Goal: Task Accomplishment & Management: Complete application form

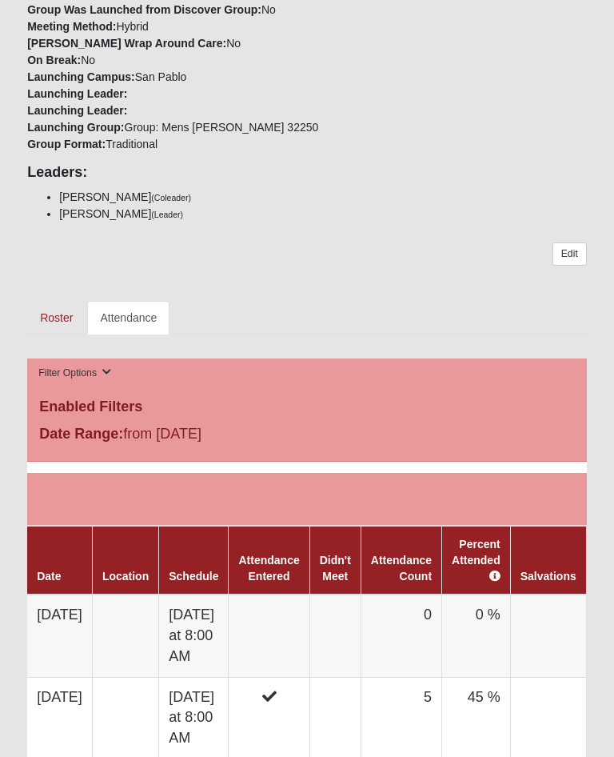
scroll to position [596, 0]
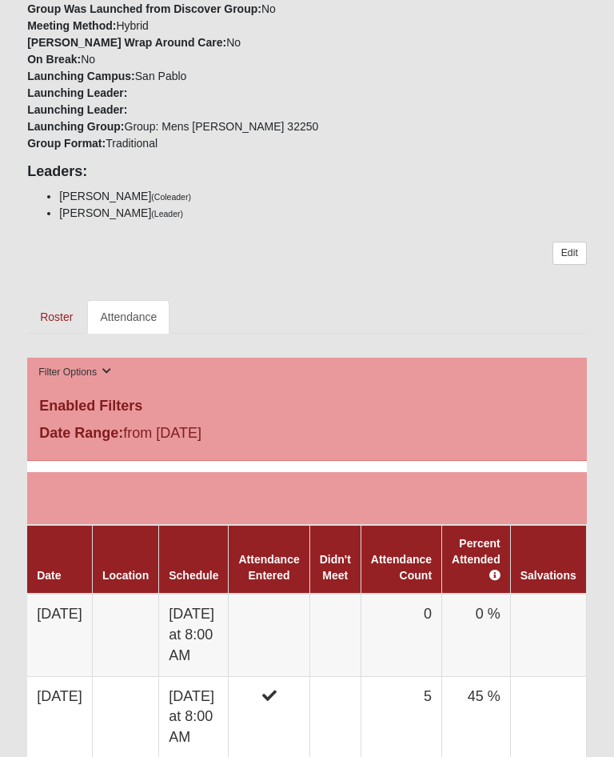
click at [217, 594] on td "Saturday at 8:00 AM" at bounding box center [194, 635] width 70 height 82
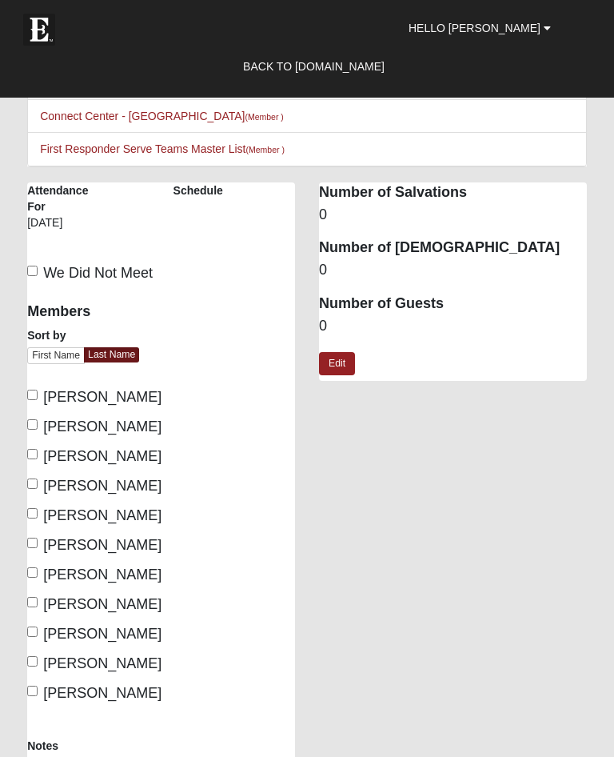
scroll to position [213, 0]
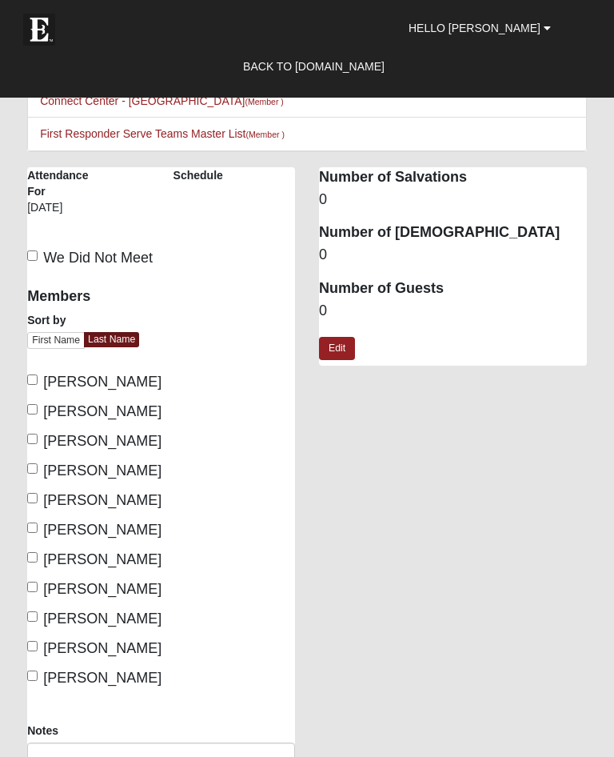
click at [37, 377] on input "[PERSON_NAME]" at bounding box center [32, 379] width 10 height 10
checkbox input "true"
click at [38, 434] on input "[PERSON_NAME]" at bounding box center [32, 438] width 10 height 10
checkbox input "true"
click at [36, 464] on input "[PERSON_NAME]" at bounding box center [32, 468] width 10 height 10
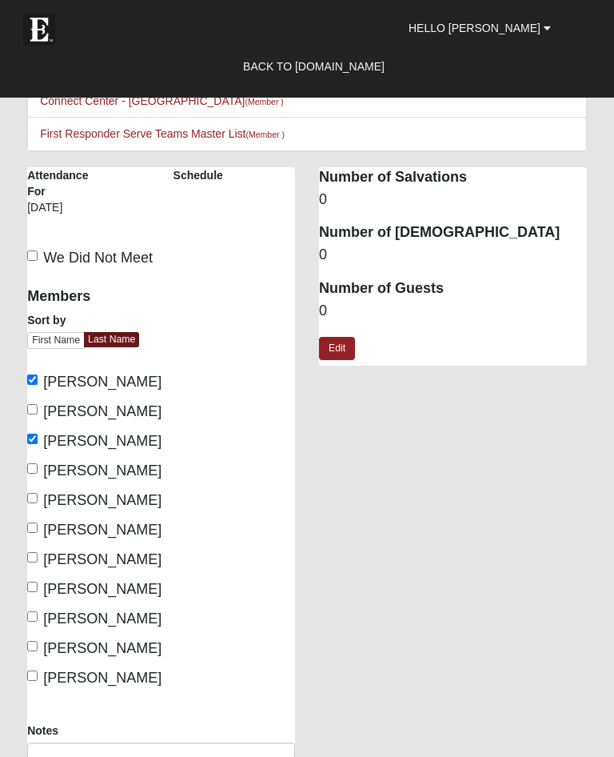
checkbox input "true"
click at [38, 581] on input "[PERSON_NAME]" at bounding box center [32, 586] width 10 height 10
checkbox input "true"
click at [38, 613] on input "Vitel, Leonard" at bounding box center [32, 616] width 10 height 10
checkbox input "true"
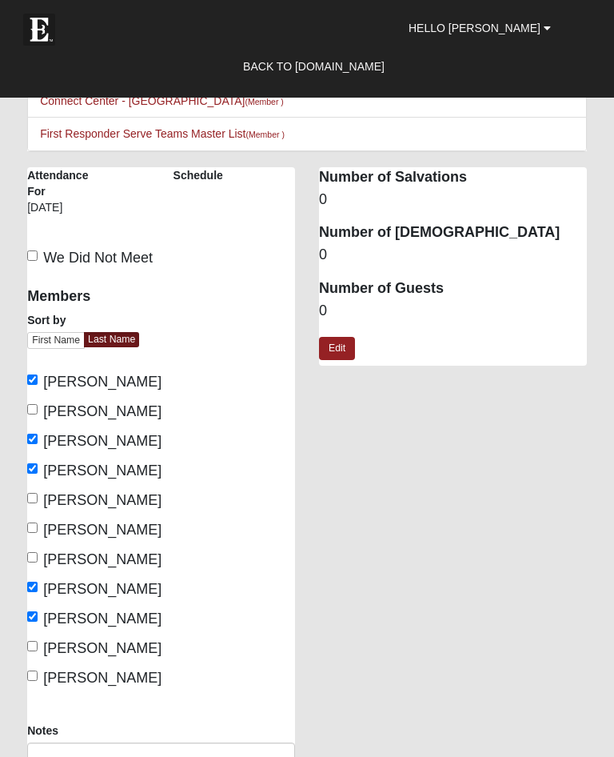
click at [38, 647] on input "Walker, Tim" at bounding box center [32, 646] width 10 height 10
checkbox input "true"
click at [38, 676] on input "Warden, Sean" at bounding box center [32, 675] width 10 height 10
checkbox input "true"
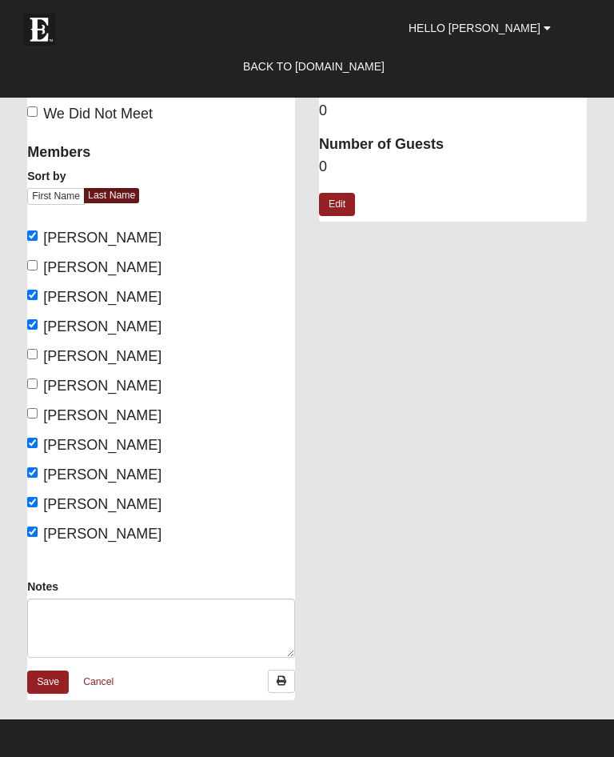
scroll to position [354, 0]
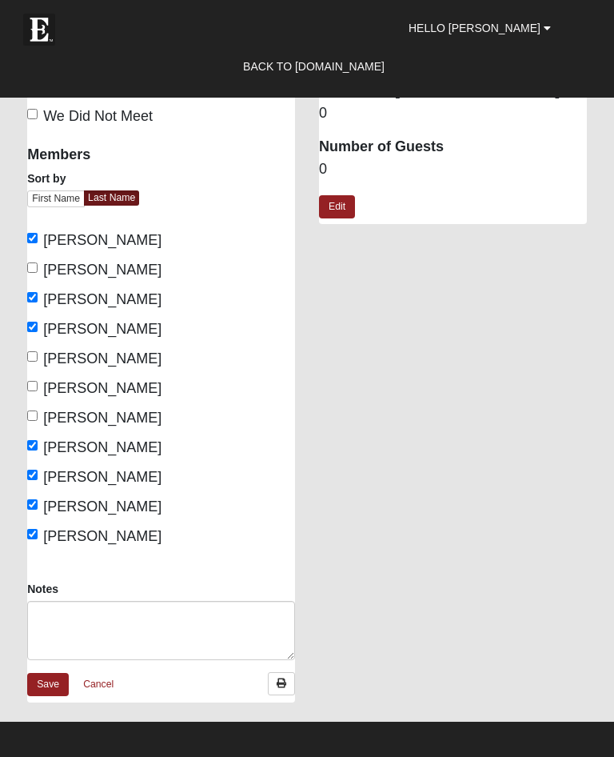
click at [50, 681] on link "Save" at bounding box center [48, 684] width 42 height 23
